Goal: Task Accomplishment & Management: Use online tool/utility

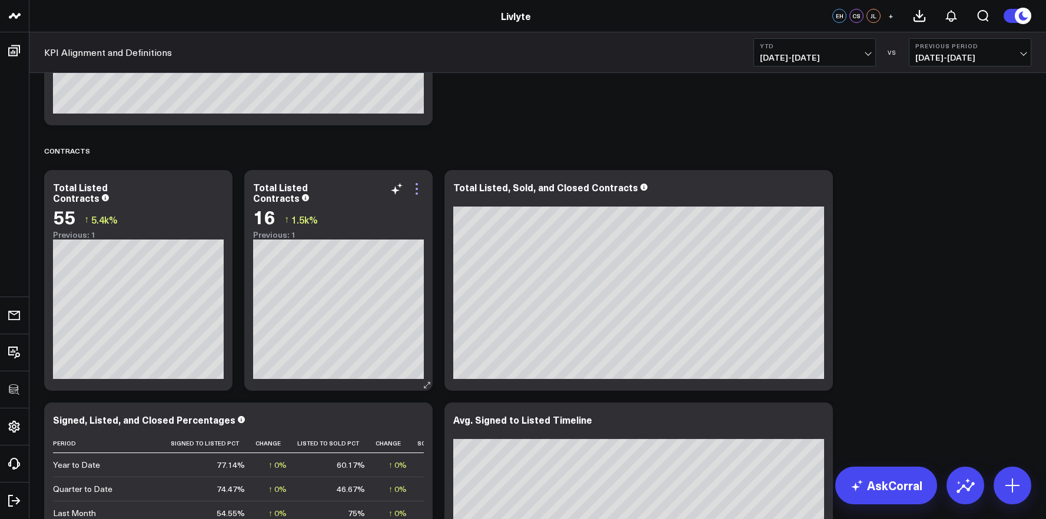
click at [420, 185] on icon at bounding box center [417, 189] width 14 height 14
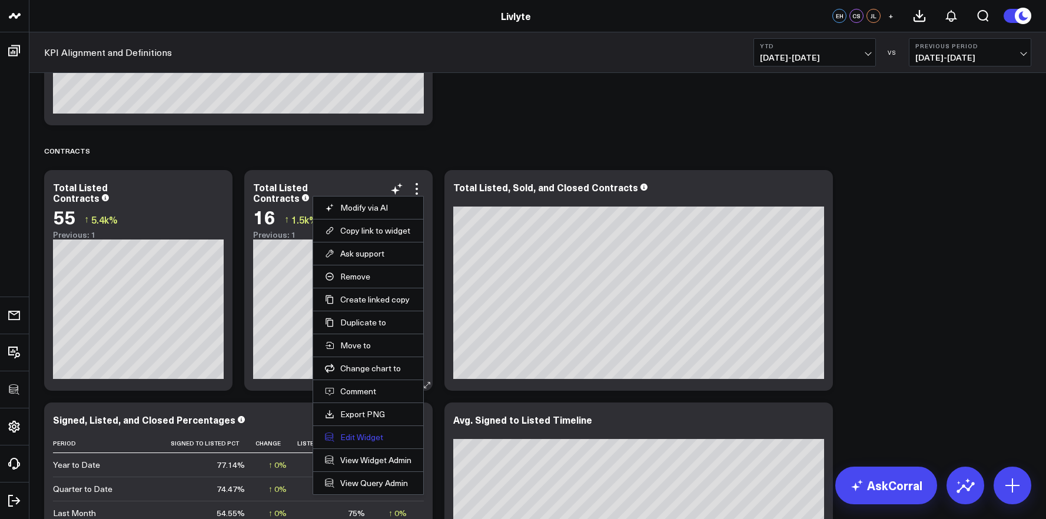
click at [366, 432] on button "Edit Widget" at bounding box center [368, 437] width 86 height 11
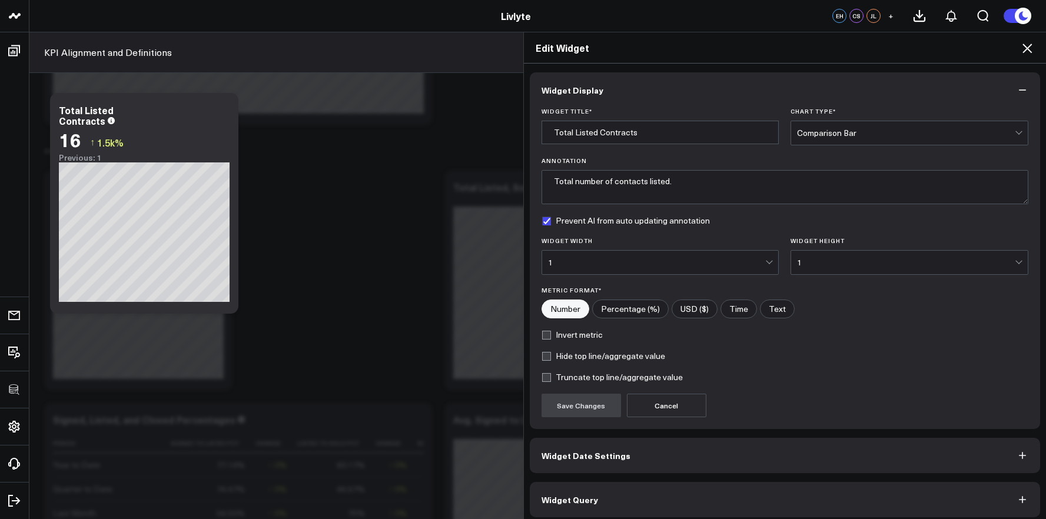
scroll to position [6, 0]
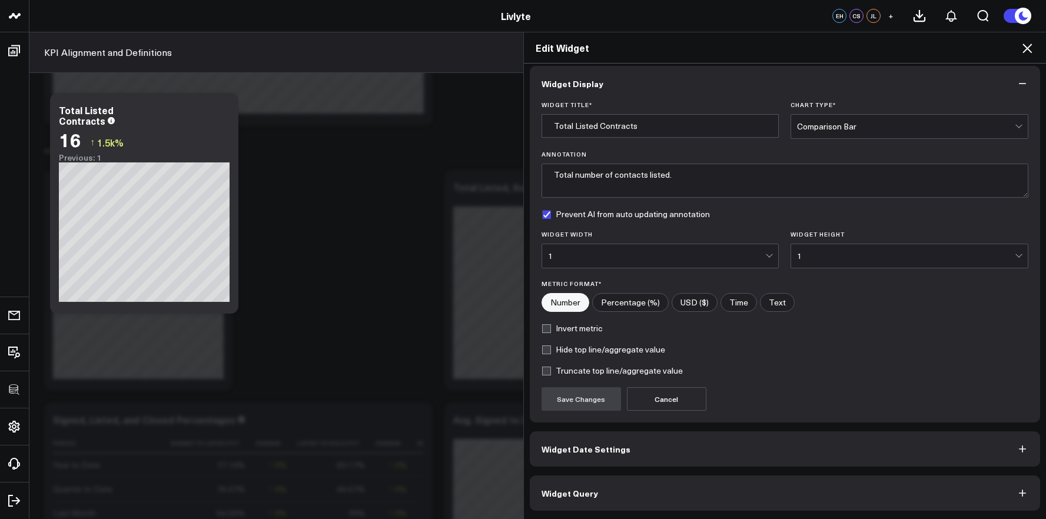
click at [681, 496] on button "Widget Query" at bounding box center [785, 492] width 511 height 35
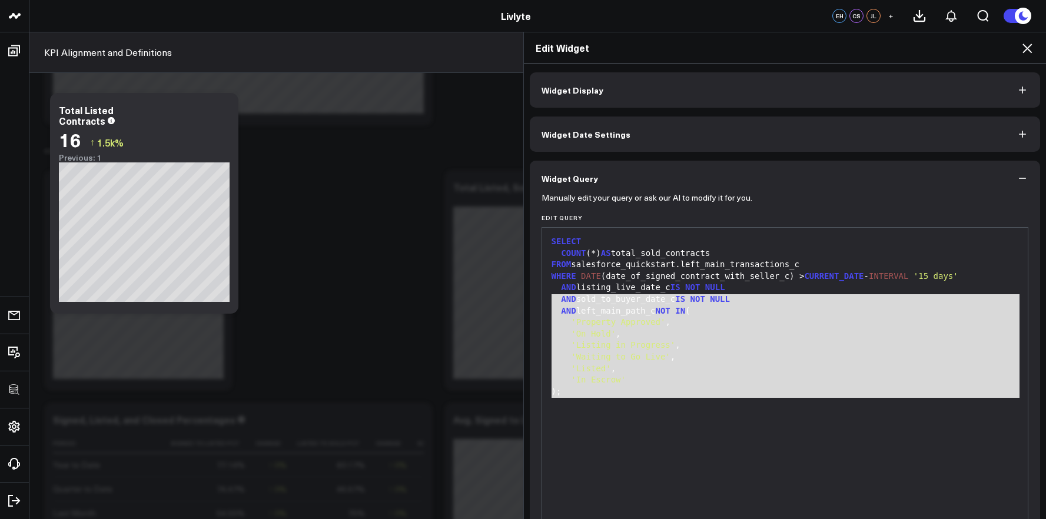
drag, startPoint x: 685, startPoint y: 471, endPoint x: 492, endPoint y: 236, distance: 303.9
click at [492, 236] on div "Edit Widget Widget Display Widget Date Settings Widget Query Manually edit your…" at bounding box center [523, 275] width 1046 height 487
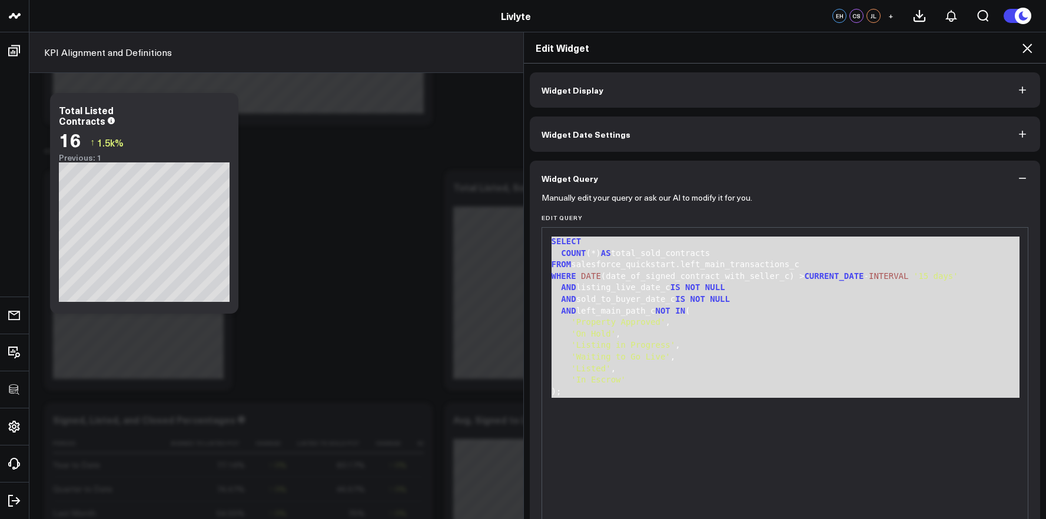
copy div "SELECT COUNT (*) AS total_sold_contracts FROM salesforce_quickstart.left_main_t…"
click at [647, 296] on div "AND sold_to_buyer_date_c IS NOT NULL" at bounding box center [785, 300] width 474 height 12
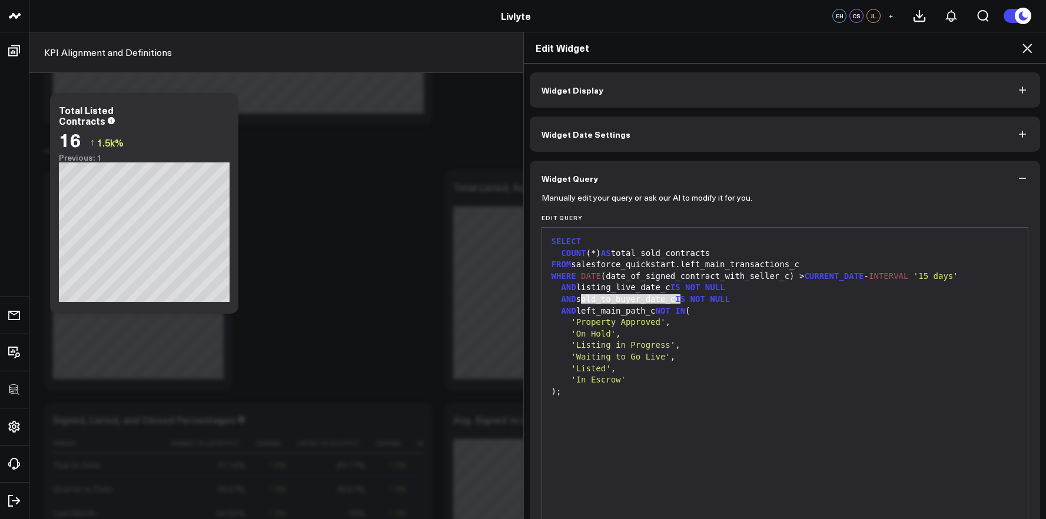
click at [647, 296] on div "AND sold_to_buyer_date_c IS NOT NULL" at bounding box center [785, 300] width 474 height 12
click at [720, 367] on div "'Listed' ," at bounding box center [785, 369] width 474 height 12
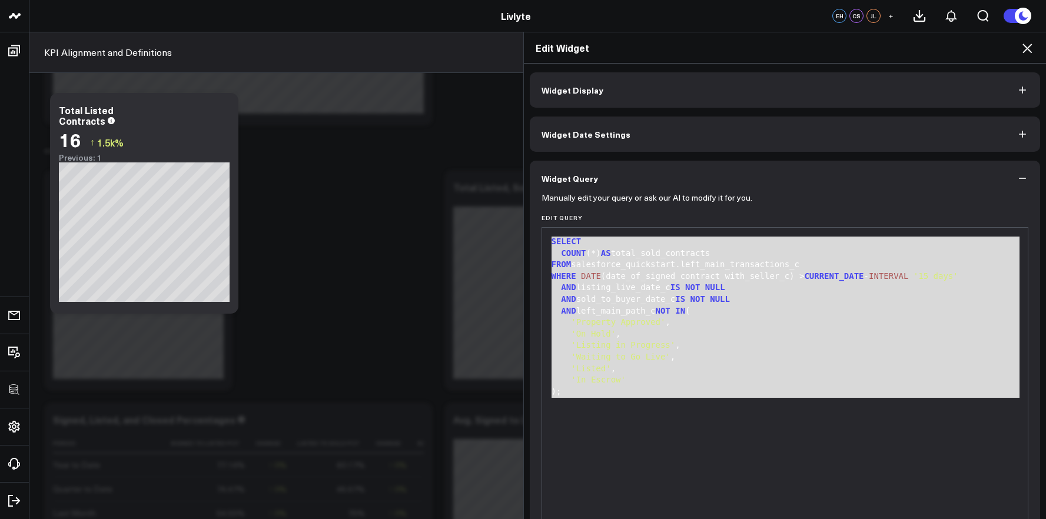
drag, startPoint x: 603, startPoint y: 399, endPoint x: 522, endPoint y: 201, distance: 213.7
click at [524, 201] on div "Widget Display Widget Date Settings Widget Query Manually edit your query or as…" at bounding box center [785, 292] width 522 height 456
copy div "SELECT COUNT (*) AS total_sold_contracts FROM salesforce_quickstart.left_main_t…"
click at [780, 369] on div "'Listed' ," at bounding box center [785, 369] width 474 height 12
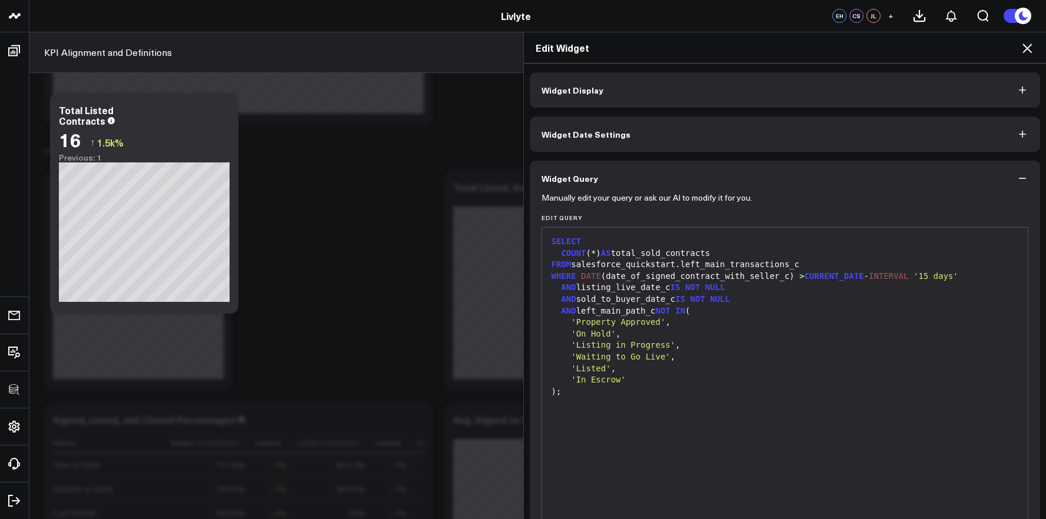
click at [767, 384] on div "'In Escrow'" at bounding box center [785, 380] width 474 height 12
click at [667, 394] on div ");" at bounding box center [785, 392] width 474 height 12
click at [598, 393] on div ");" at bounding box center [785, 392] width 474 height 12
click at [584, 393] on div ");" at bounding box center [785, 392] width 474 height 12
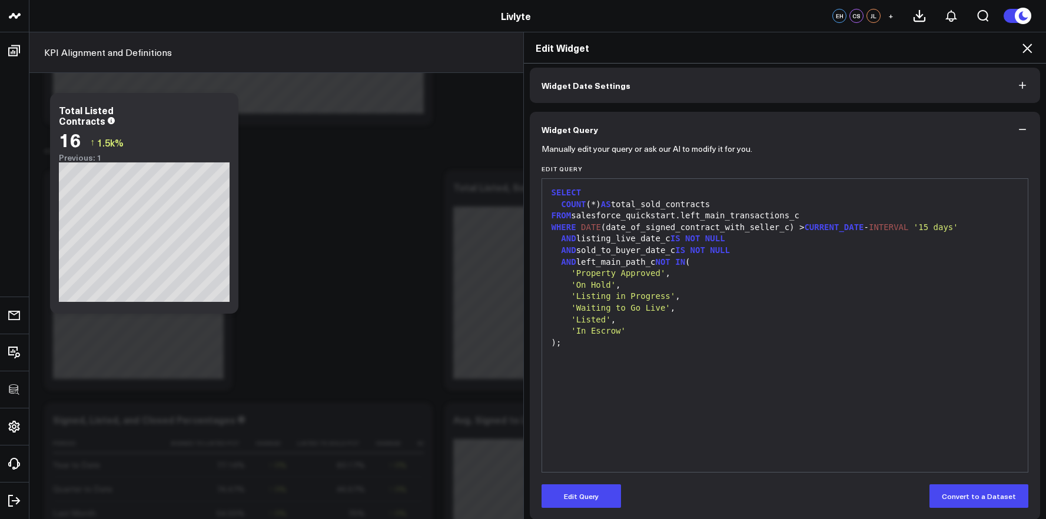
scroll to position [58, 0]
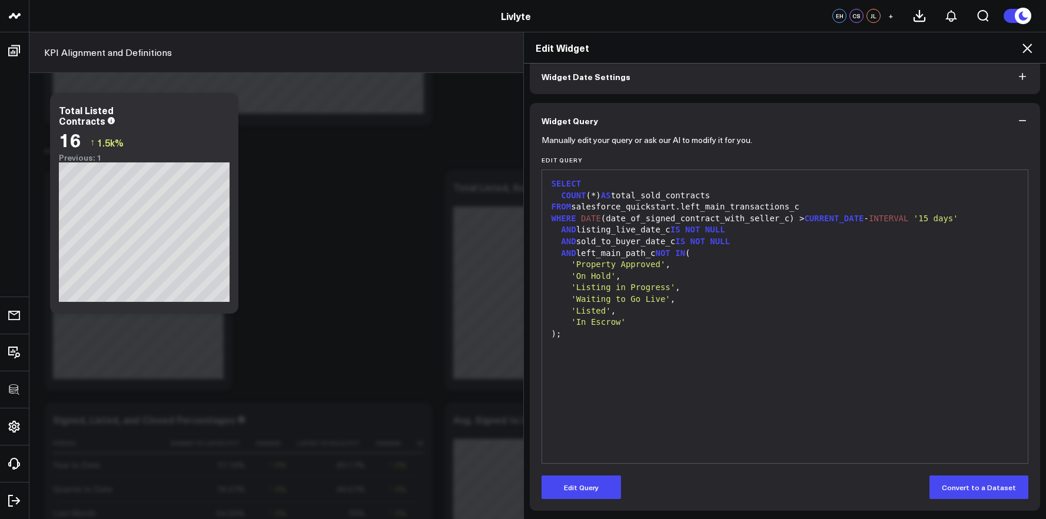
click at [591, 500] on div "Manually edit your query or ask our AI to modify it for you. Edit Query 99 1 2 …" at bounding box center [785, 324] width 511 height 372
click at [588, 494] on button "Edit Query" at bounding box center [580, 487] width 79 height 24
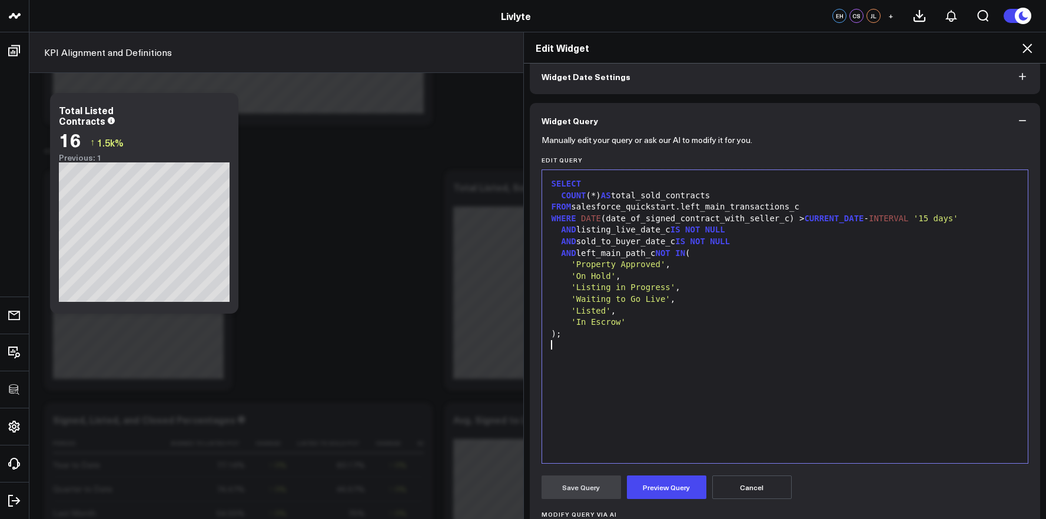
click at [613, 354] on div "SELECT COUNT (*) AS total_sold_contracts FROM salesforce_quickstart.left_main_t…" at bounding box center [785, 316] width 474 height 281
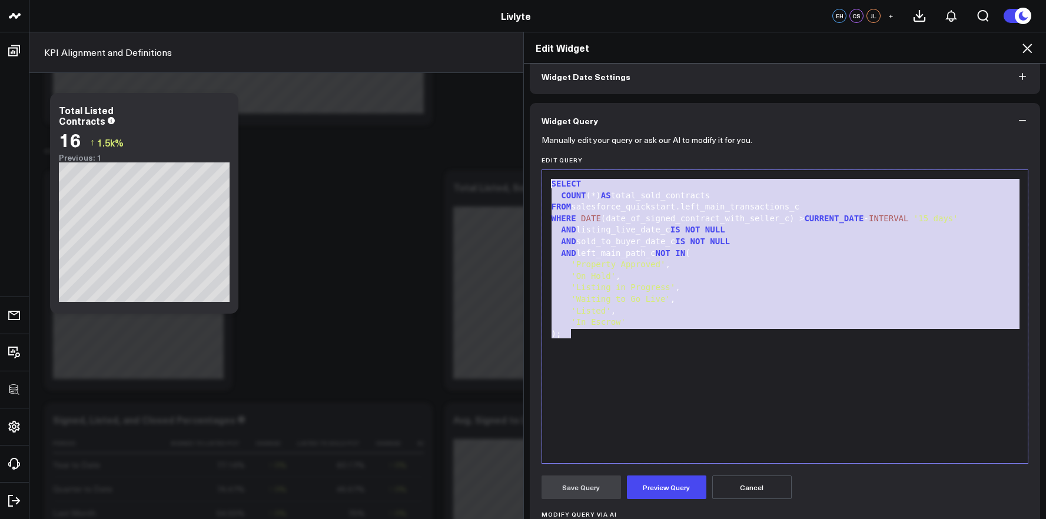
drag, startPoint x: 690, startPoint y: 327, endPoint x: 538, endPoint y: 153, distance: 230.6
click at [541, 153] on form "Manually edit your query or ask our AI to modify it for you. Edit Query 99 1 2 …" at bounding box center [784, 391] width 487 height 507
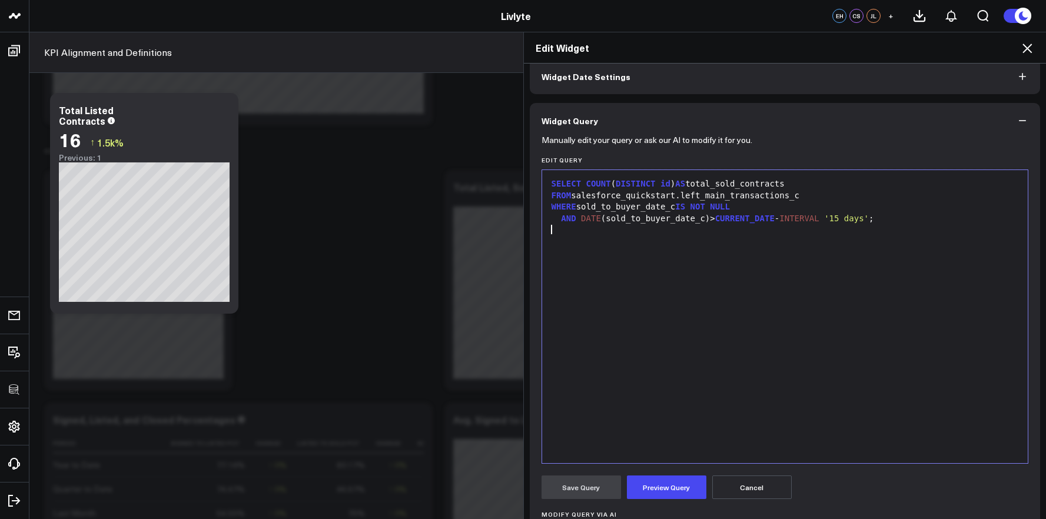
click at [561, 227] on div at bounding box center [785, 230] width 474 height 12
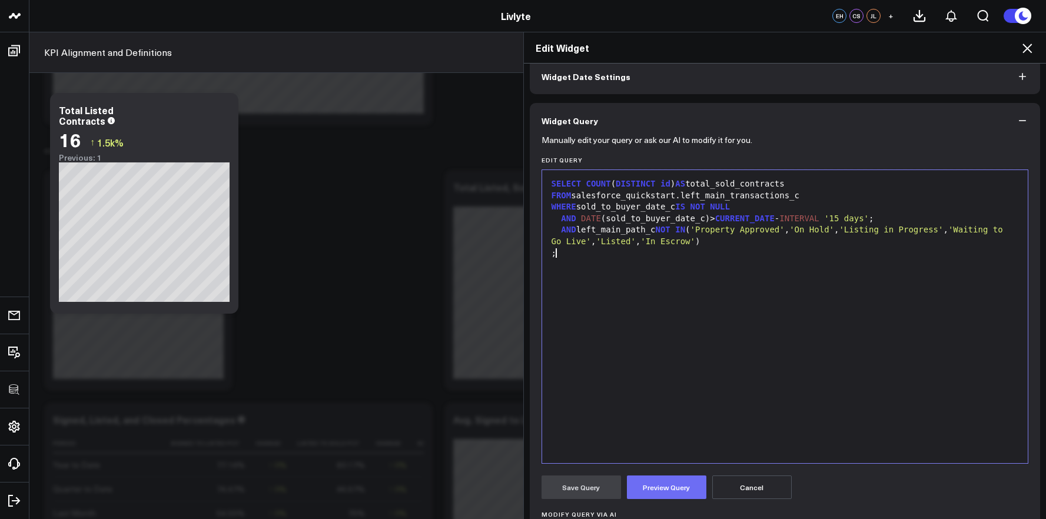
click at [656, 478] on button "Preview Query" at bounding box center [666, 487] width 79 height 24
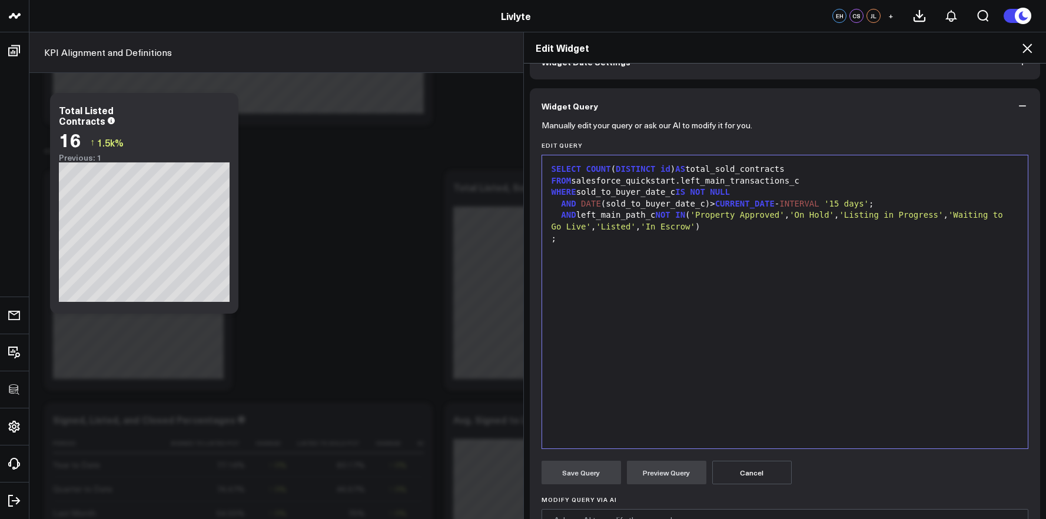
scroll to position [31, 0]
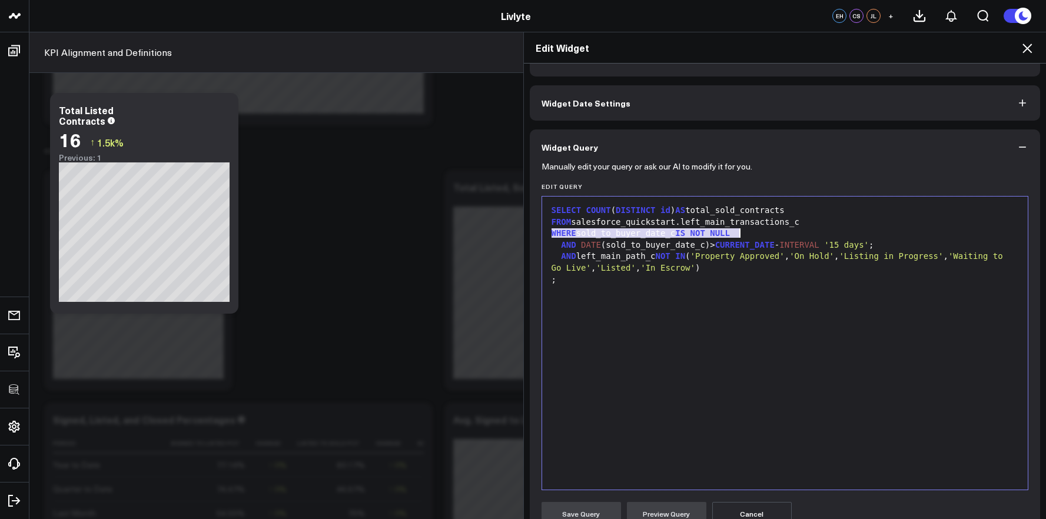
drag, startPoint x: 547, startPoint y: 234, endPoint x: 763, endPoint y: 234, distance: 216.5
click at [763, 234] on div "WHERE sold_to_buyer_date_c IS NOT NULL" at bounding box center [785, 234] width 474 height 12
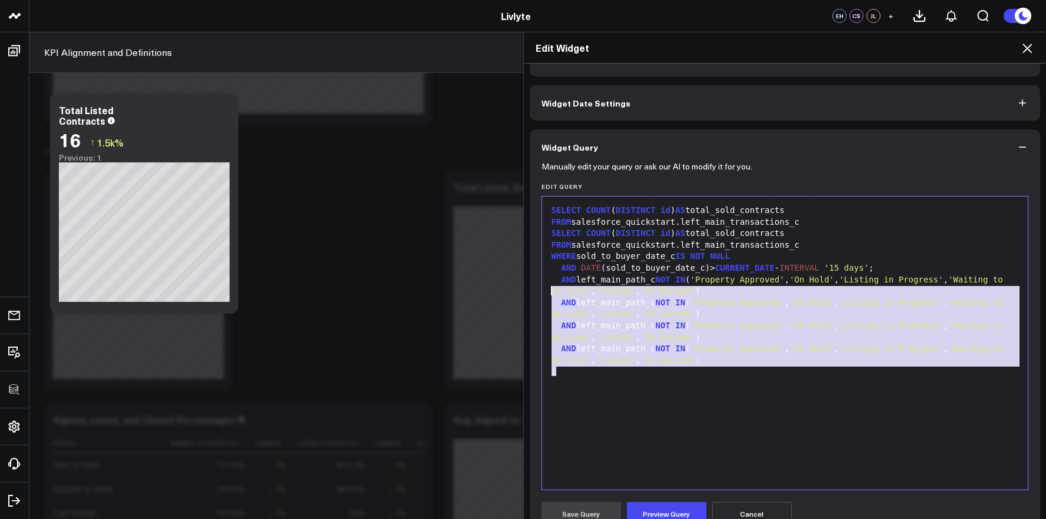
drag, startPoint x: 744, startPoint y: 362, endPoint x: 536, endPoint y: 288, distance: 220.3
click at [541, 288] on div "99 1 2 3 4 5 6 7 8 9 10 11 12 › ⌄ ⌄ SELECT COUNT ( DISTINCT id ) AS total_sold_…" at bounding box center [784, 343] width 487 height 294
drag, startPoint x: 733, startPoint y: 354, endPoint x: 770, endPoint y: 366, distance: 38.3
click at [733, 354] on div "AND left_main_path_c NOT IN ( 'Property Approved' , 'On Hold' , 'Listing in Pro…" at bounding box center [785, 354] width 474 height 23
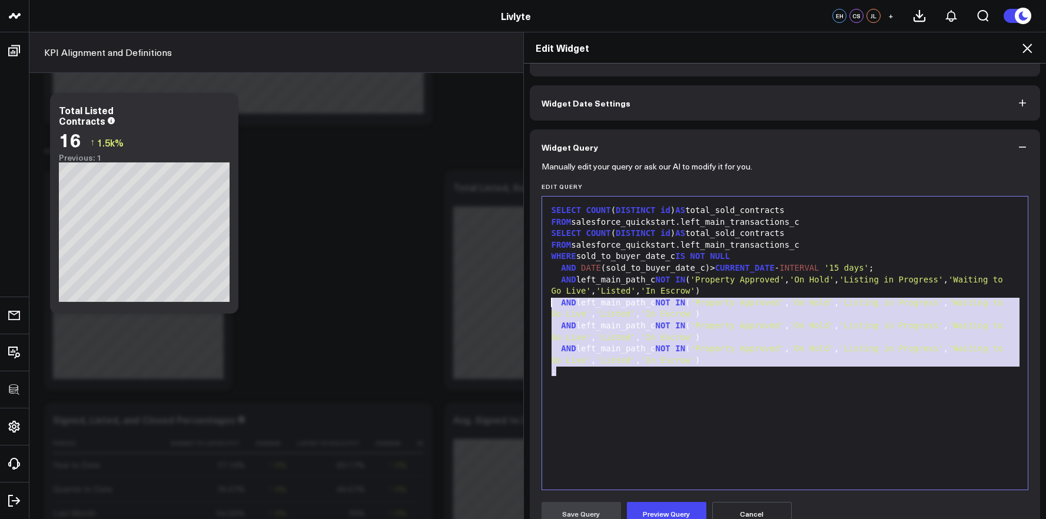
drag, startPoint x: 742, startPoint y: 362, endPoint x: 527, endPoint y: 308, distance: 221.6
click at [530, 308] on div "Manually edit your query or ask our AI to modify it for you. Edit Query 99 1 2 …" at bounding box center [785, 440] width 511 height 551
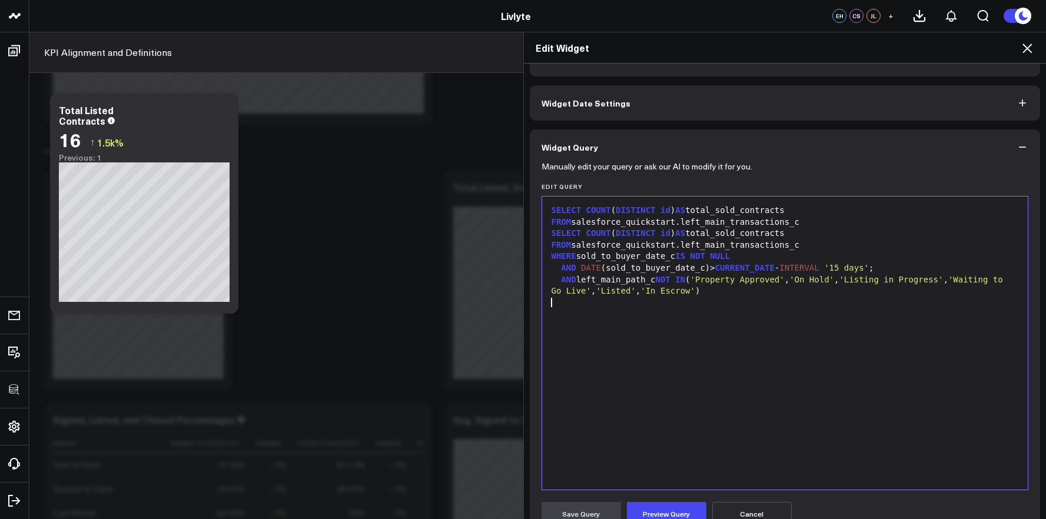
click at [741, 244] on div "FROM salesforce_quickstart.left_main_transactions_c" at bounding box center [785, 245] width 474 height 12
click at [755, 249] on div "FROM salesforce_quickstart.left_main_transactions_c" at bounding box center [785, 245] width 474 height 12
click at [806, 249] on div "FROM salesforce_quickstart.left_main_transactions_c" at bounding box center [785, 245] width 474 height 12
click at [577, 257] on div "WHERE sold_to_buyer_date_c IS NOT NULL" at bounding box center [785, 257] width 474 height 12
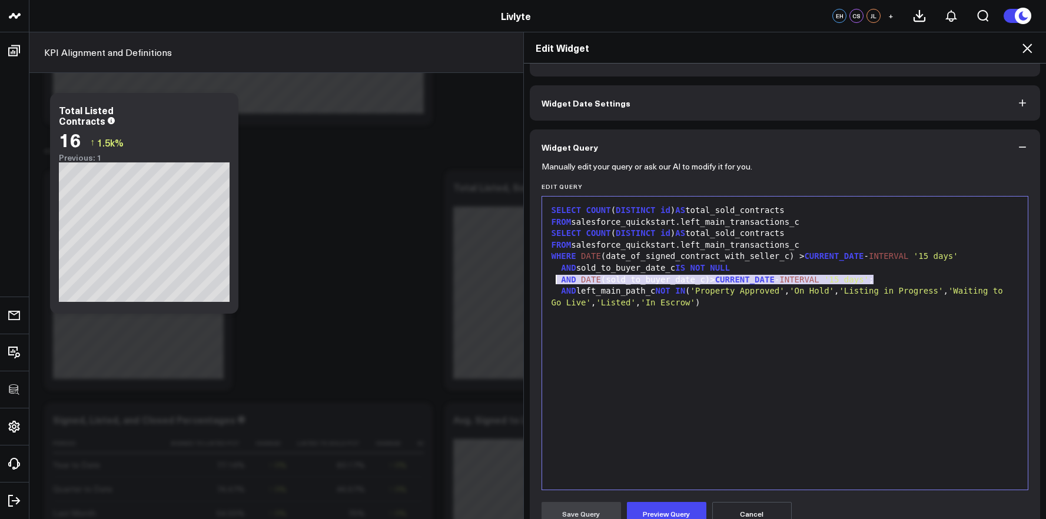
drag, startPoint x: 881, startPoint y: 281, endPoint x: 550, endPoint y: 277, distance: 331.3
click at [550, 277] on div "AND DATE (sold_to_buyer_date_c)> CURRENT_DATE - INTERVAL '15 days' ;" at bounding box center [785, 280] width 474 height 12
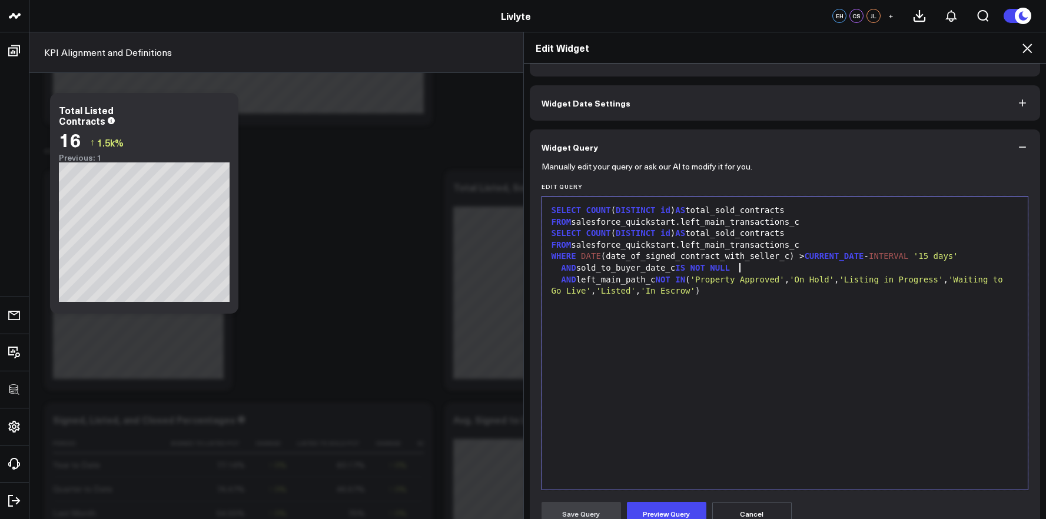
click at [796, 298] on div at bounding box center [785, 303] width 474 height 12
click at [795, 289] on div "AND left_main_path_c NOT IN ( 'Property Approved' , 'On Hold' , 'Listing in Pro…" at bounding box center [785, 285] width 474 height 23
click at [656, 508] on button "Preview Query" at bounding box center [666, 514] width 79 height 24
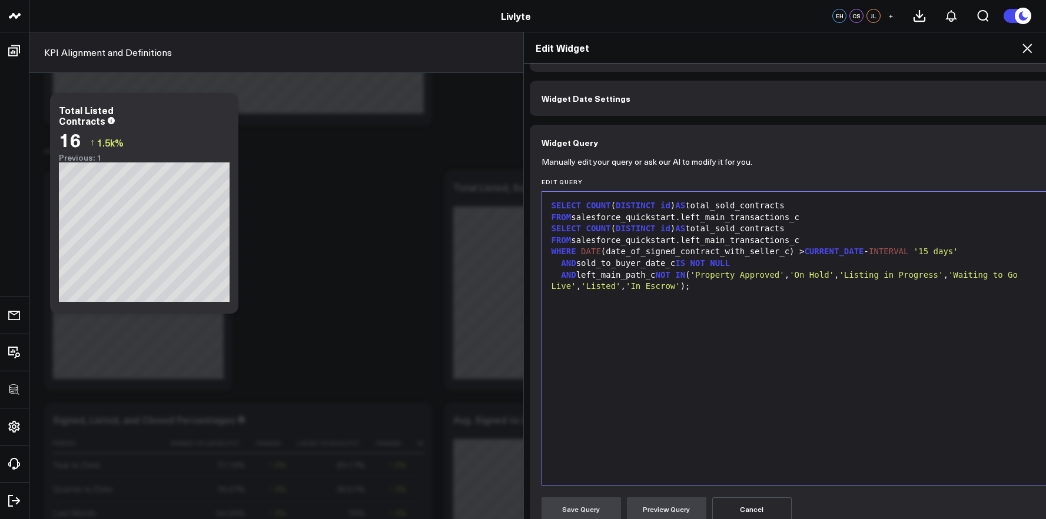
scroll to position [25, 0]
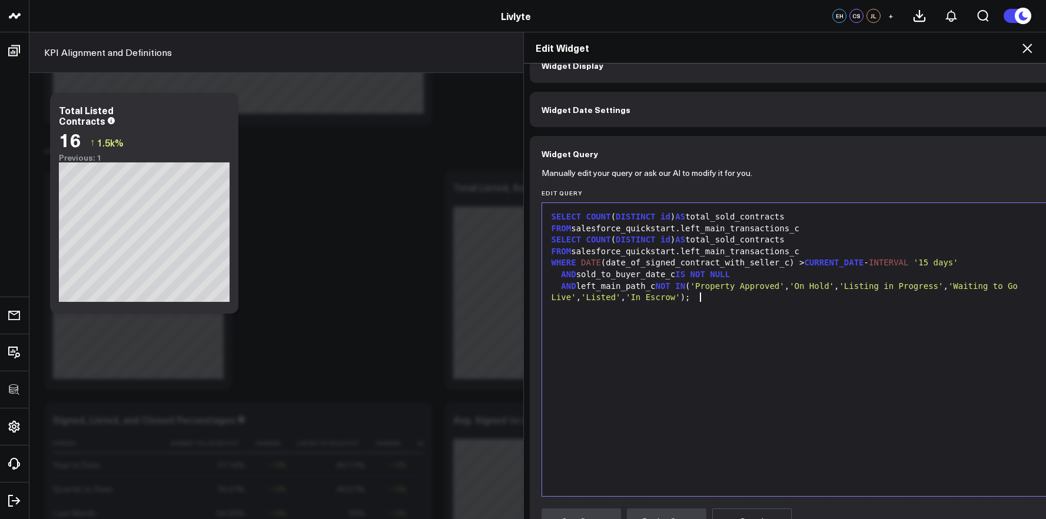
click at [680, 301] on span "'In Escrow'" at bounding box center [652, 296] width 55 height 9
click at [698, 320] on div at bounding box center [799, 321] width 502 height 12
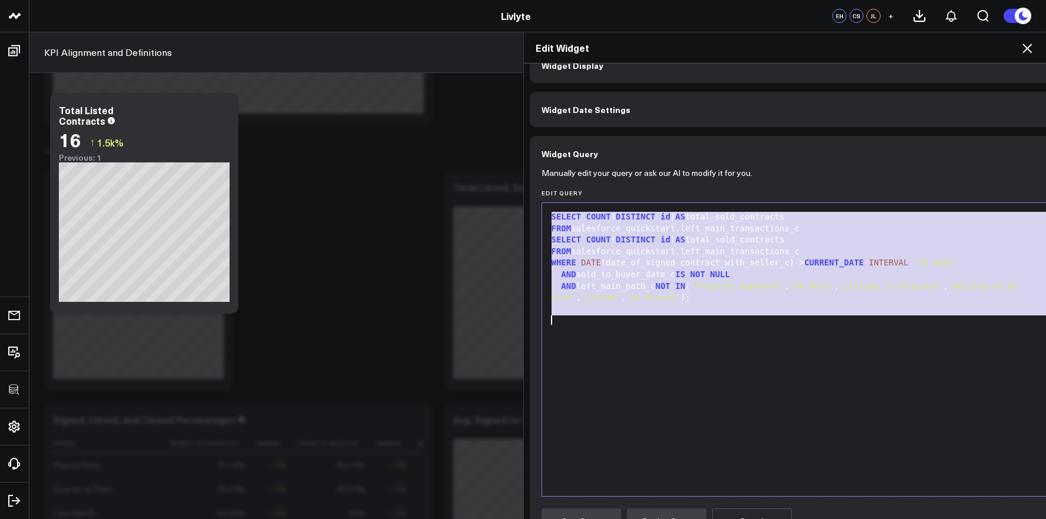
copy div "SELECT COUNT ( DISTINCT id ) AS total_sold_contracts FROM salesforce_quickstart…"
click at [641, 256] on div "FROM salesforce_quickstart.left_main_transactions_c" at bounding box center [799, 252] width 502 height 12
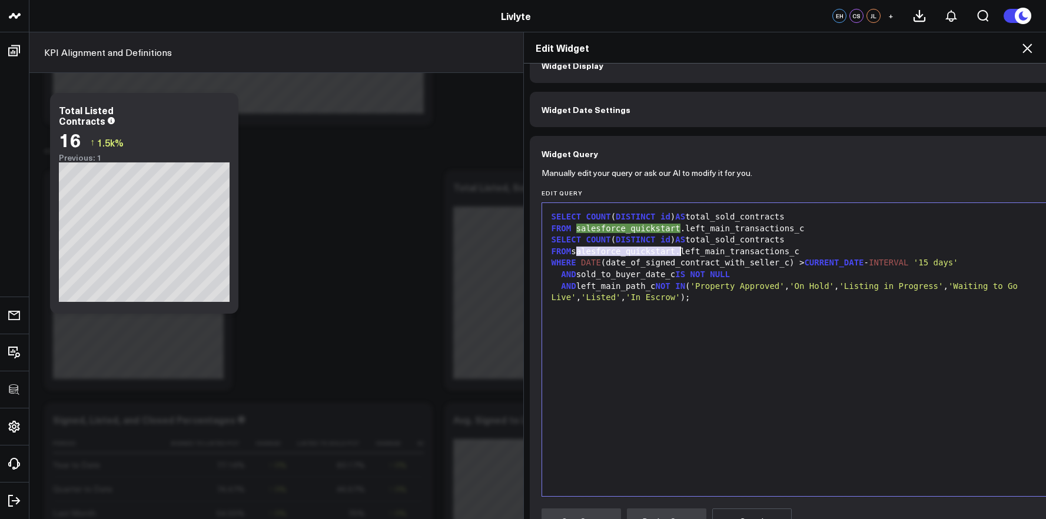
click at [795, 232] on div "FROM salesforce_quickstart .left_main_transactions_c" at bounding box center [799, 229] width 502 height 12
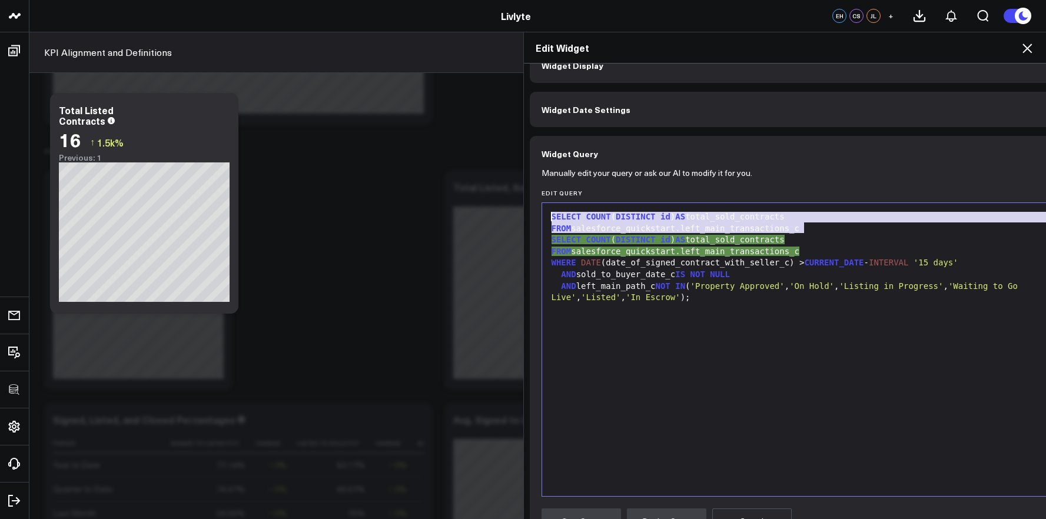
drag, startPoint x: 807, startPoint y: 231, endPoint x: 518, endPoint y: 214, distance: 289.4
click at [524, 214] on div "Widget Display Widget Date Settings Widget Query Manually edit your query or as…" at bounding box center [785, 292] width 522 height 456
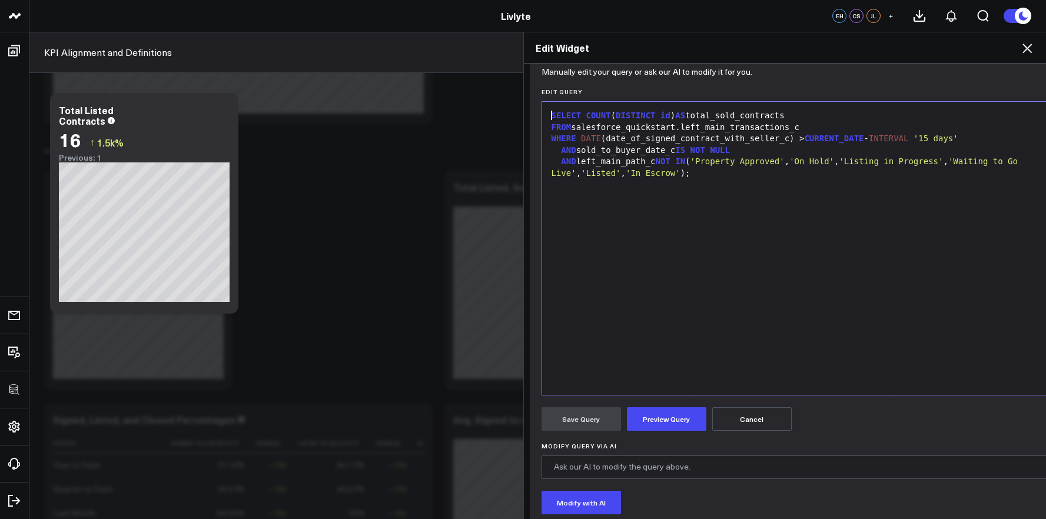
scroll to position [134, 0]
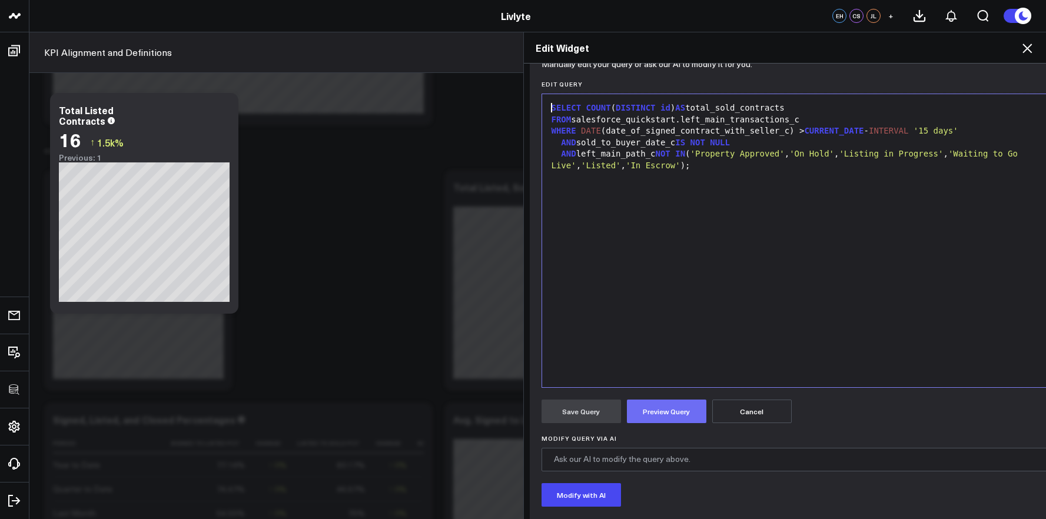
click at [687, 413] on button "Preview Query" at bounding box center [666, 412] width 79 height 24
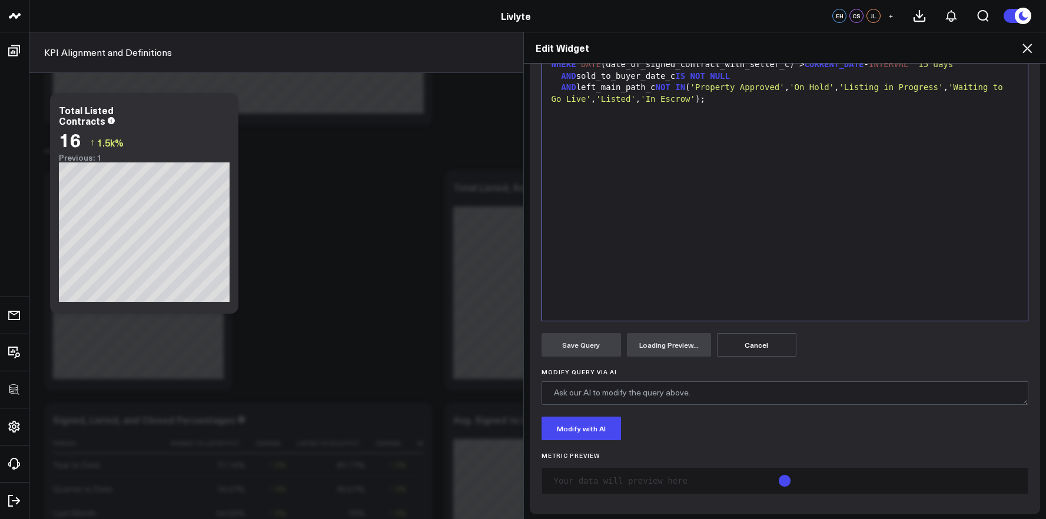
scroll to position [204, 0]
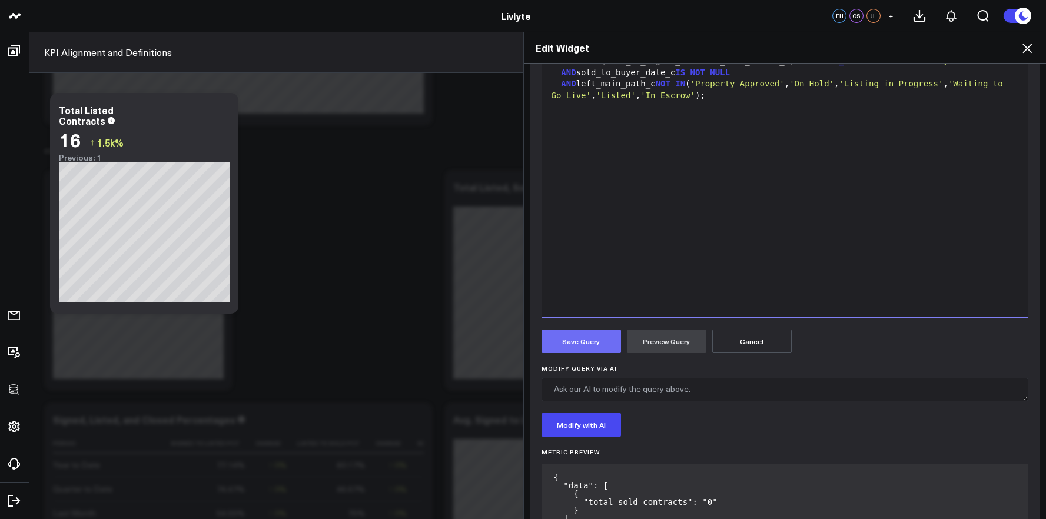
click at [604, 337] on button "Save Query" at bounding box center [580, 342] width 79 height 24
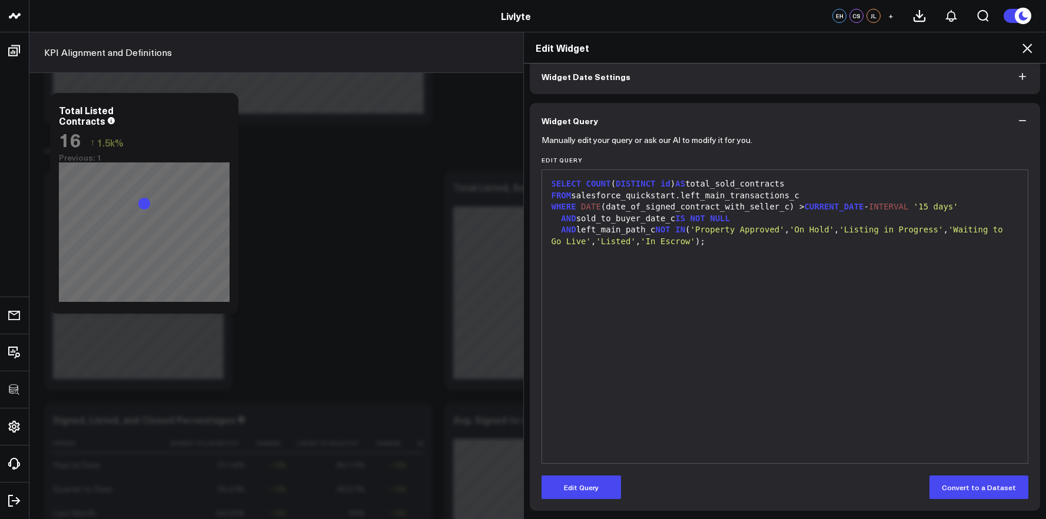
scroll to position [58, 0]
